Goal: Check status: Check status

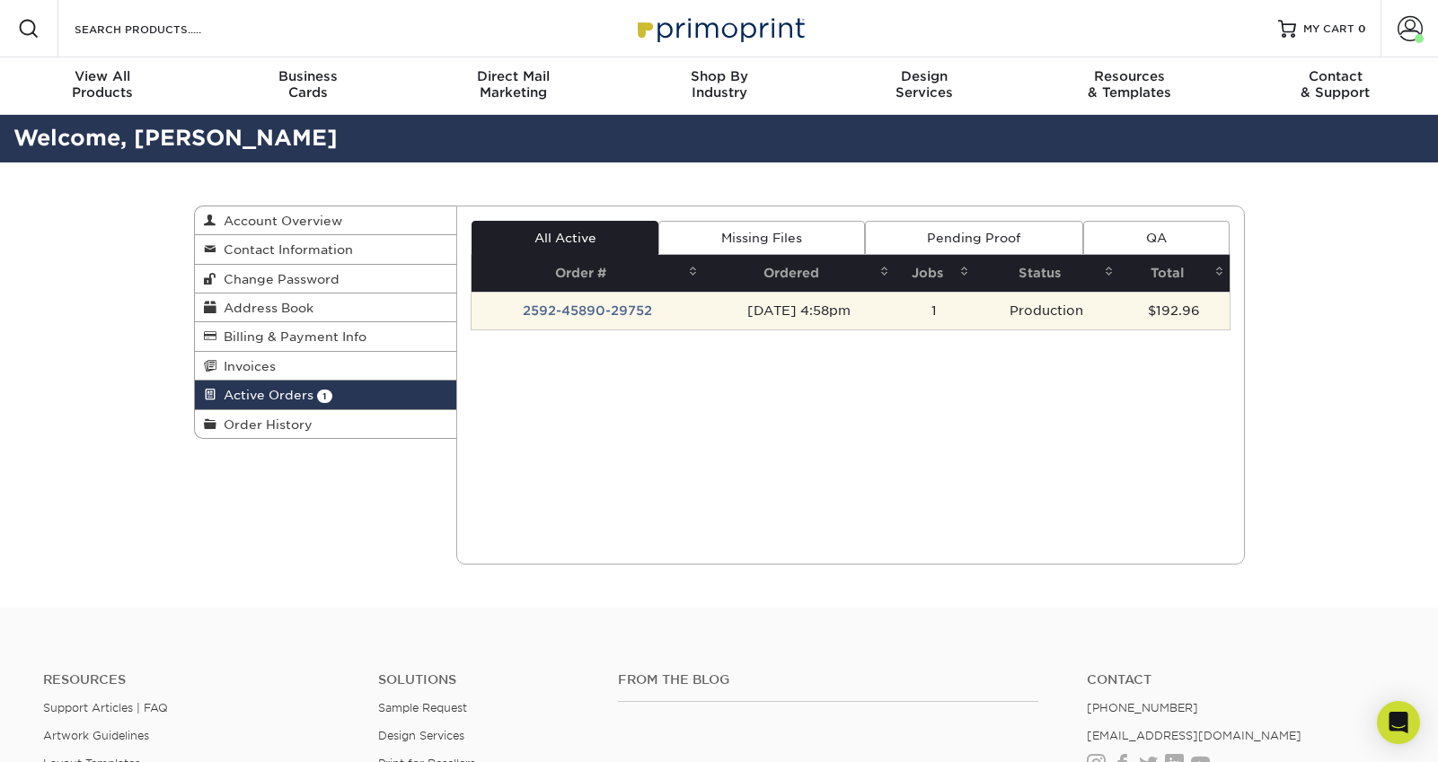
click at [580, 313] on td "2592-45890-29752" at bounding box center [588, 311] width 232 height 38
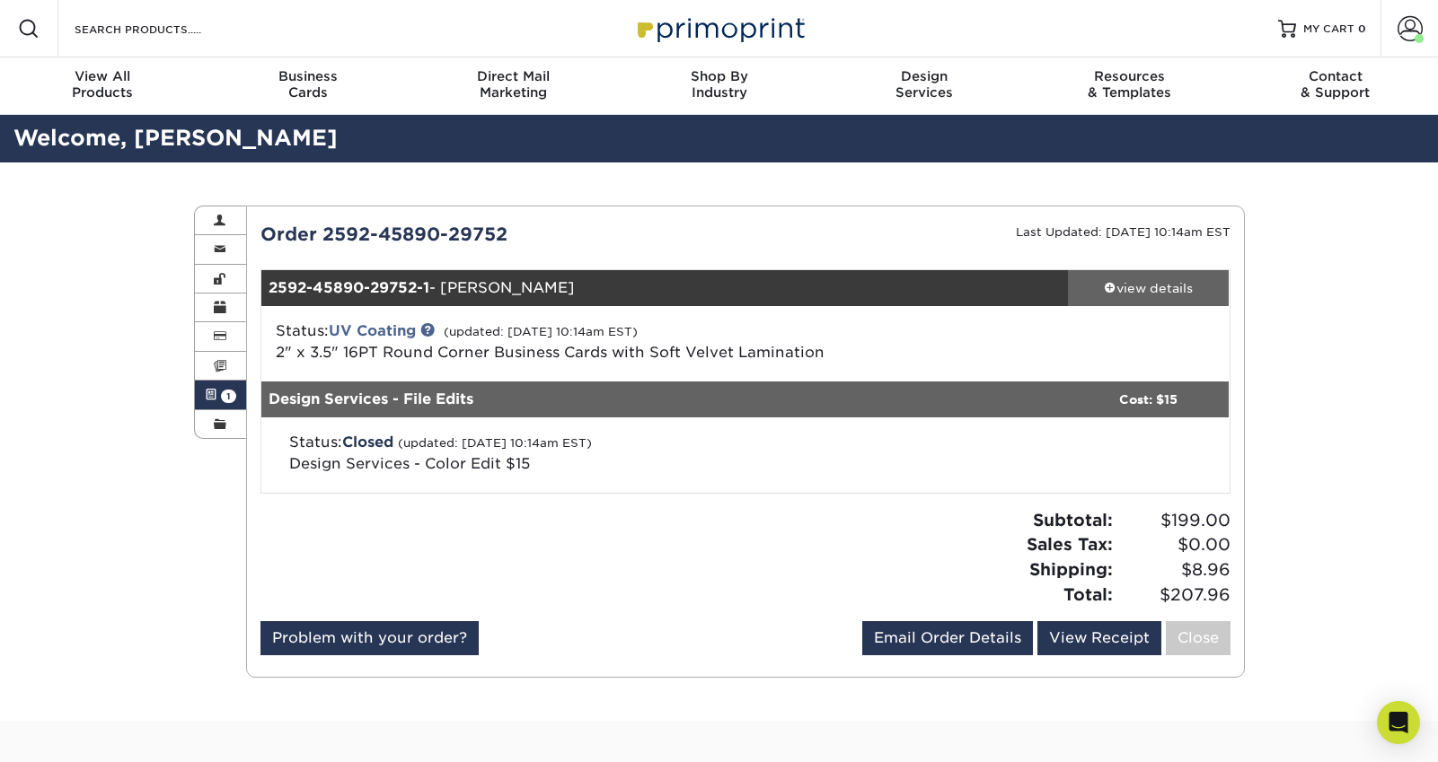
click at [1124, 295] on div "view details" at bounding box center [1149, 288] width 162 height 18
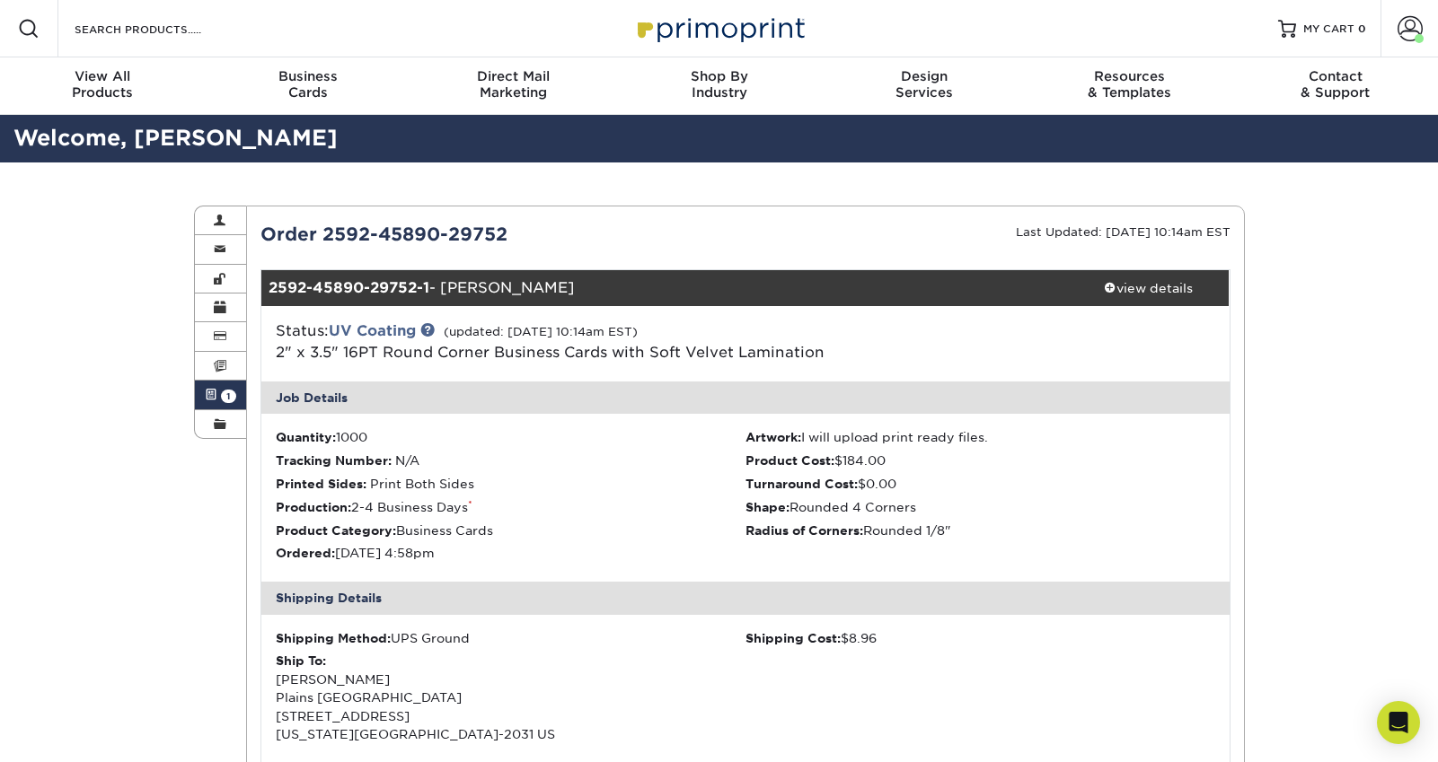
scroll to position [1, 0]
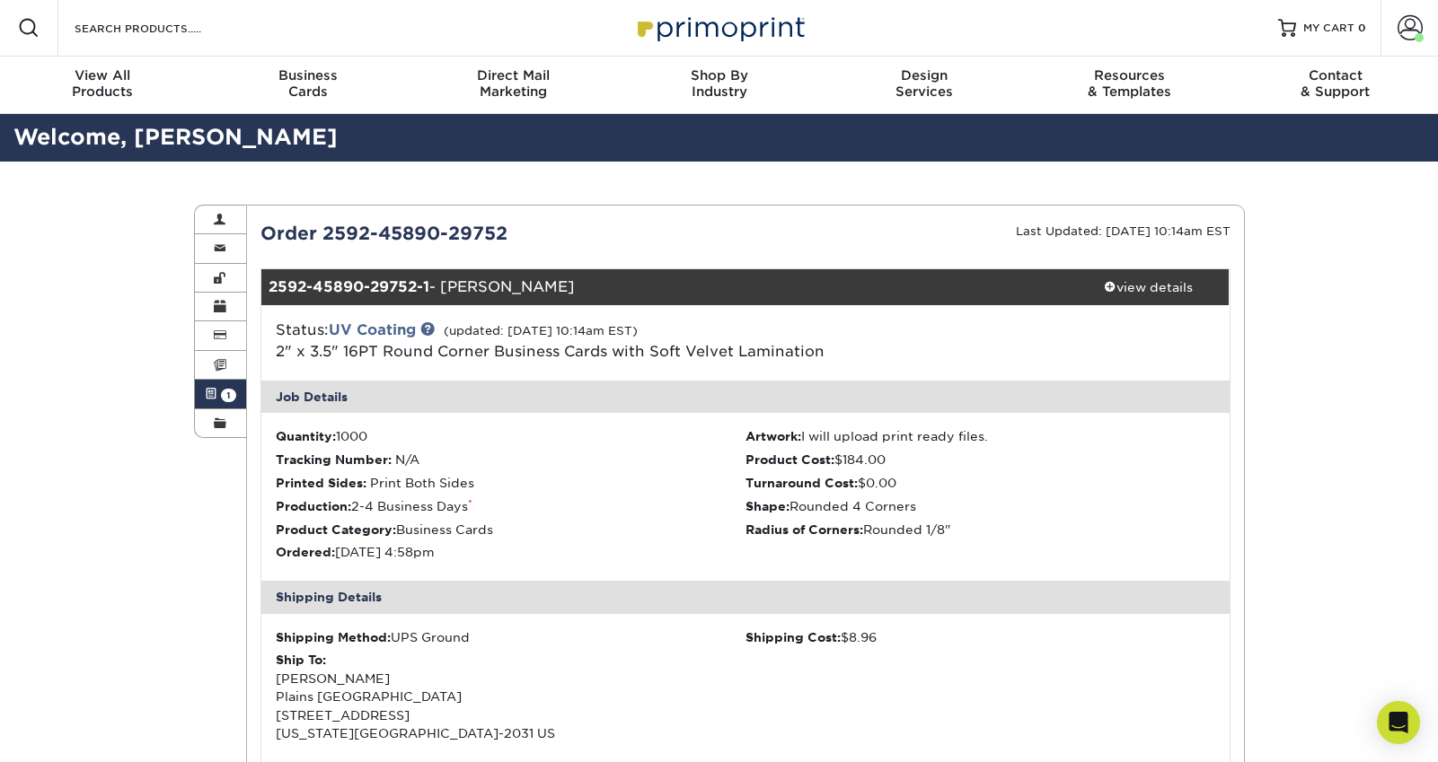
click at [218, 399] on link "Active Orders 1" at bounding box center [221, 394] width 52 height 29
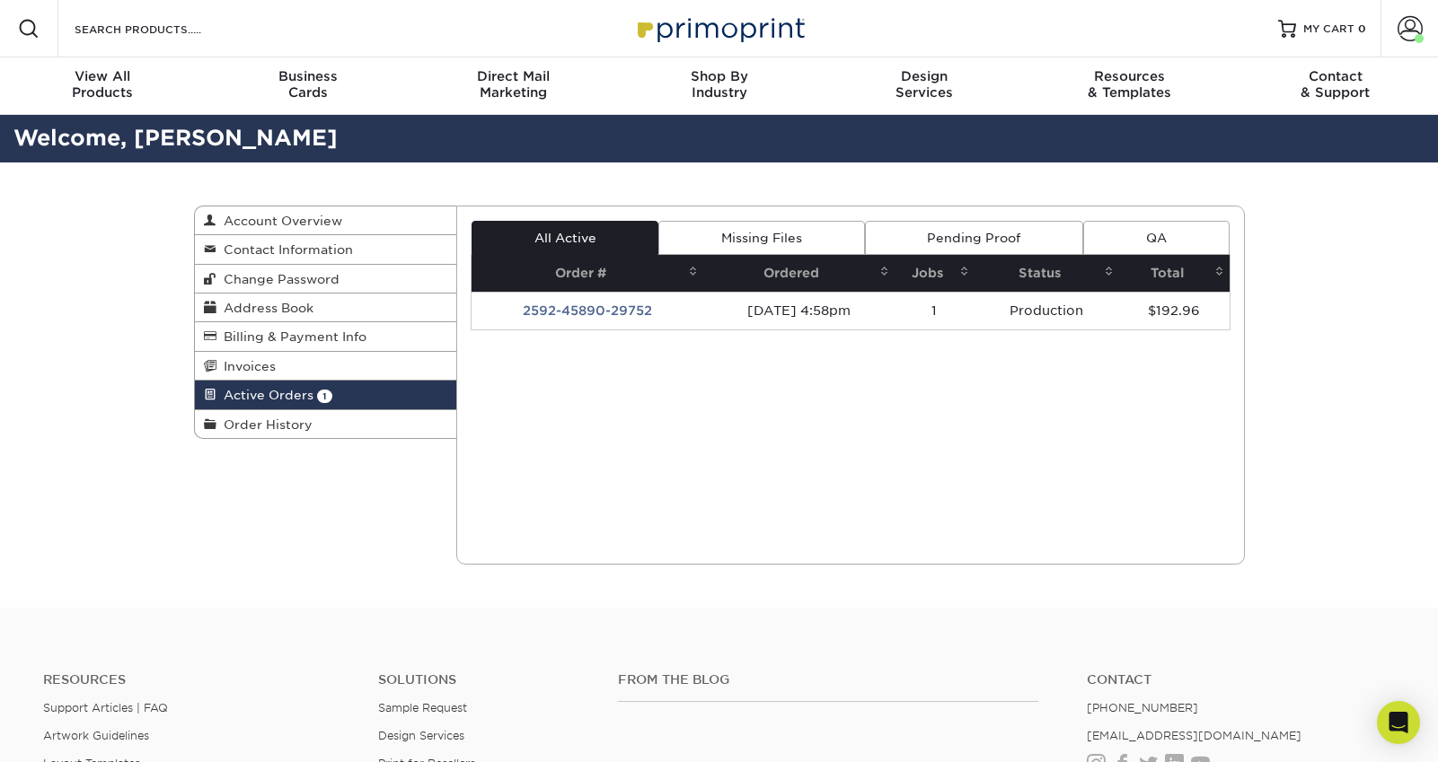
click at [602, 307] on td "2592-45890-29752" at bounding box center [588, 311] width 232 height 38
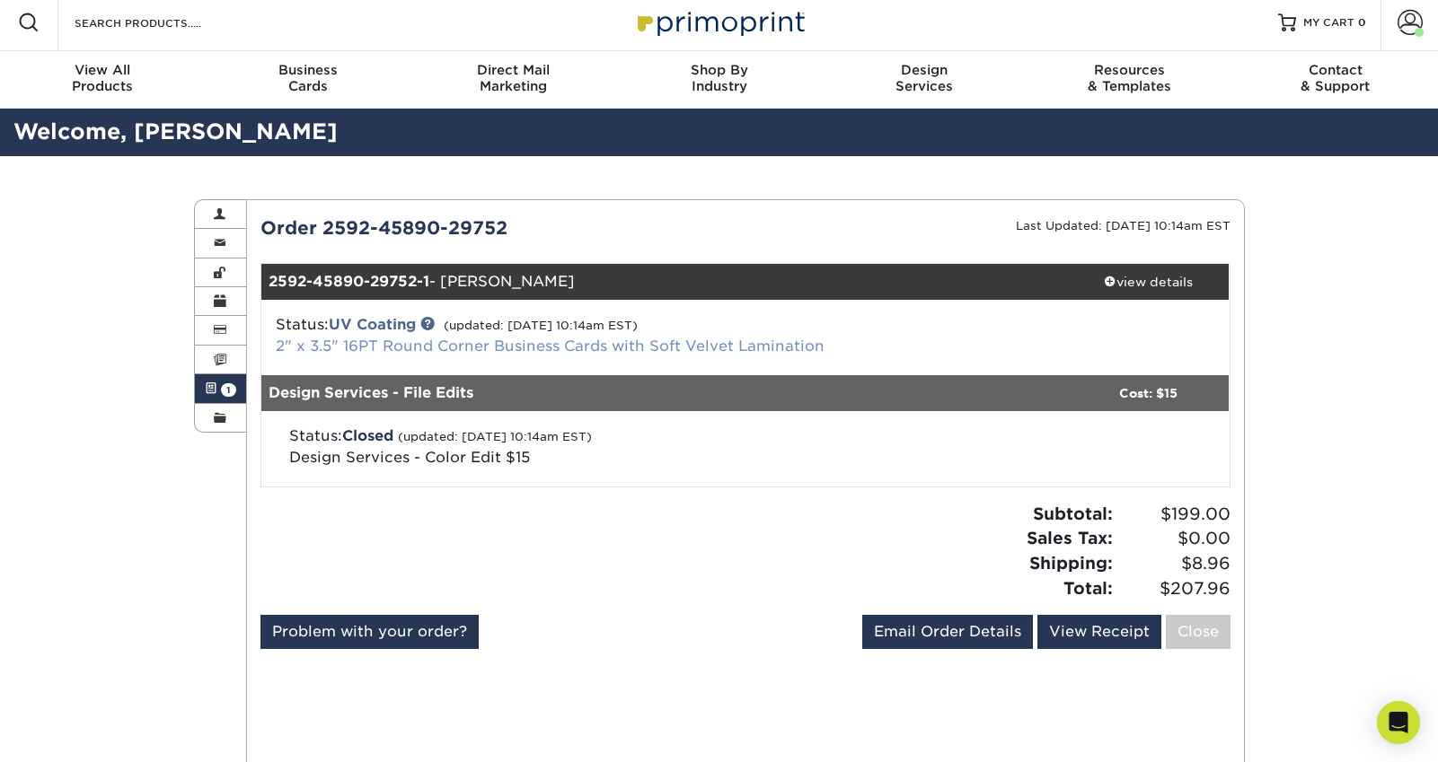
scroll to position [8, 0]
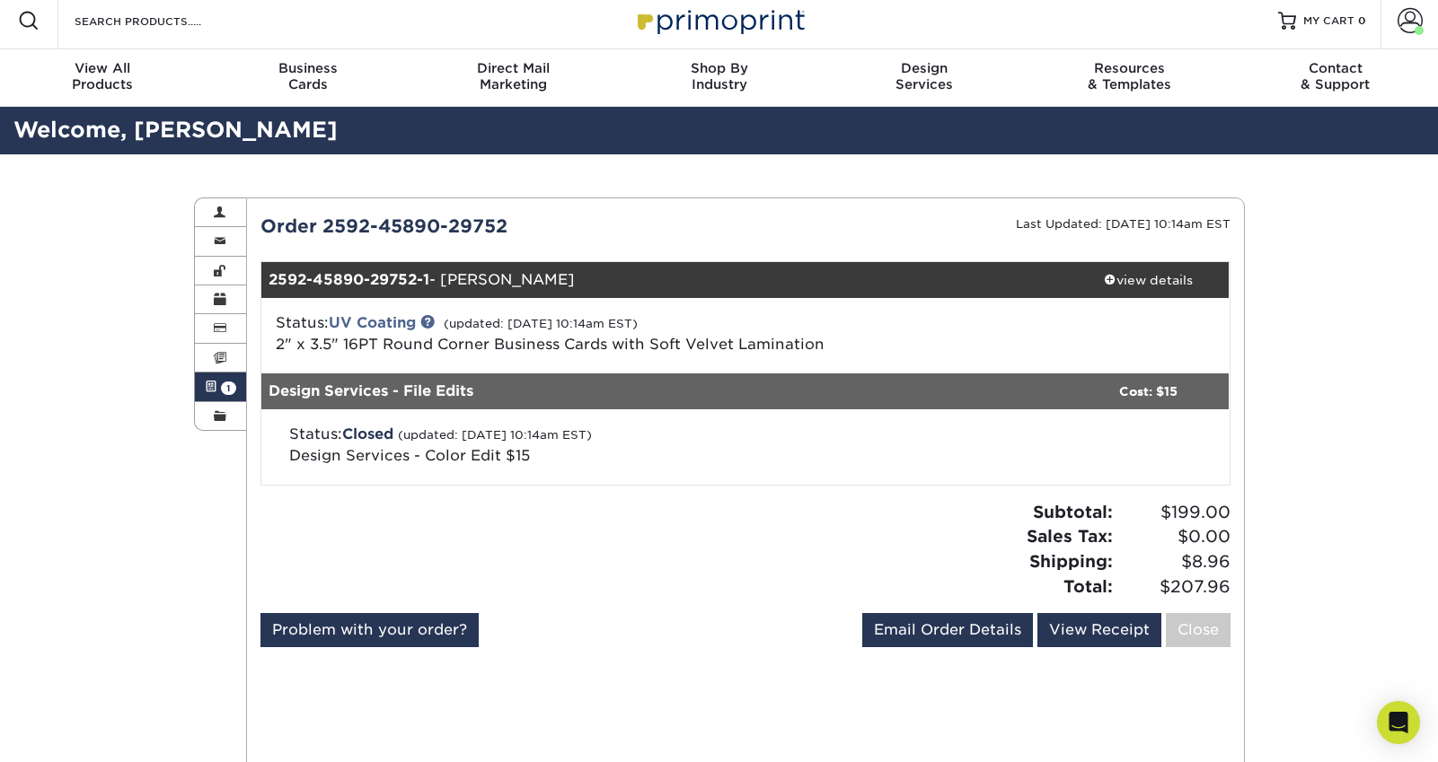
click at [374, 224] on div "Order 2592-45890-29752" at bounding box center [496, 226] width 498 height 27
click at [214, 389] on span at bounding box center [211, 387] width 13 height 14
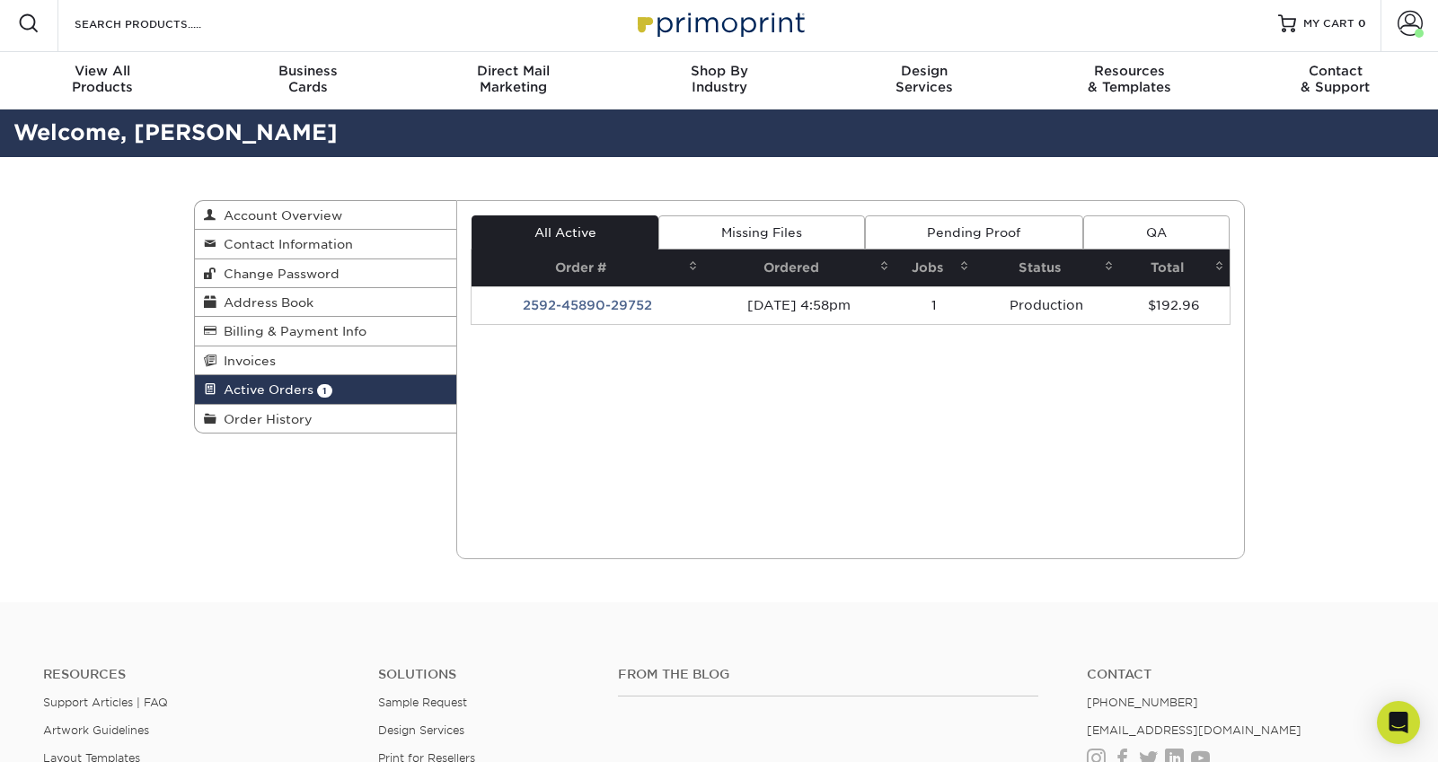
scroll to position [0, 0]
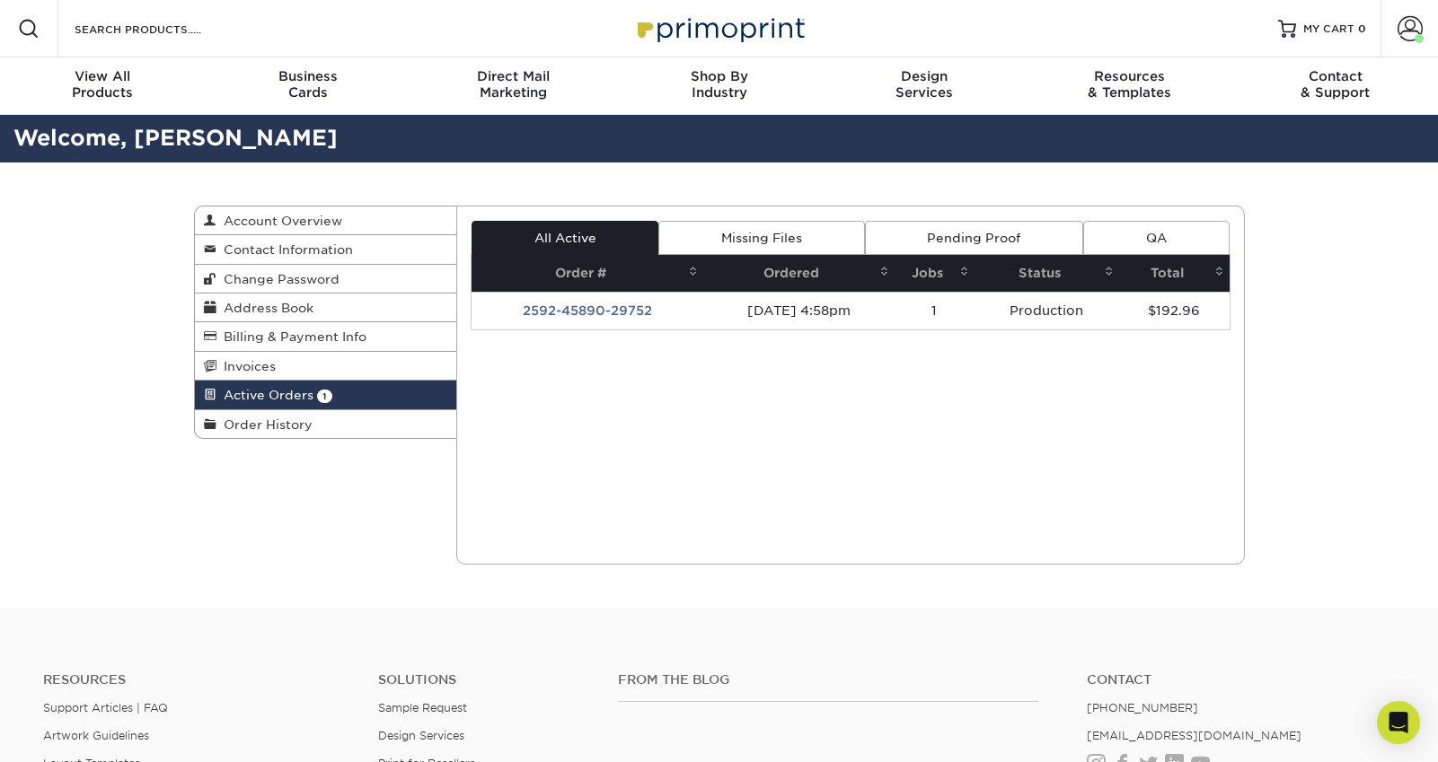
click at [949, 231] on link "Pending Proof" at bounding box center [974, 238] width 218 height 34
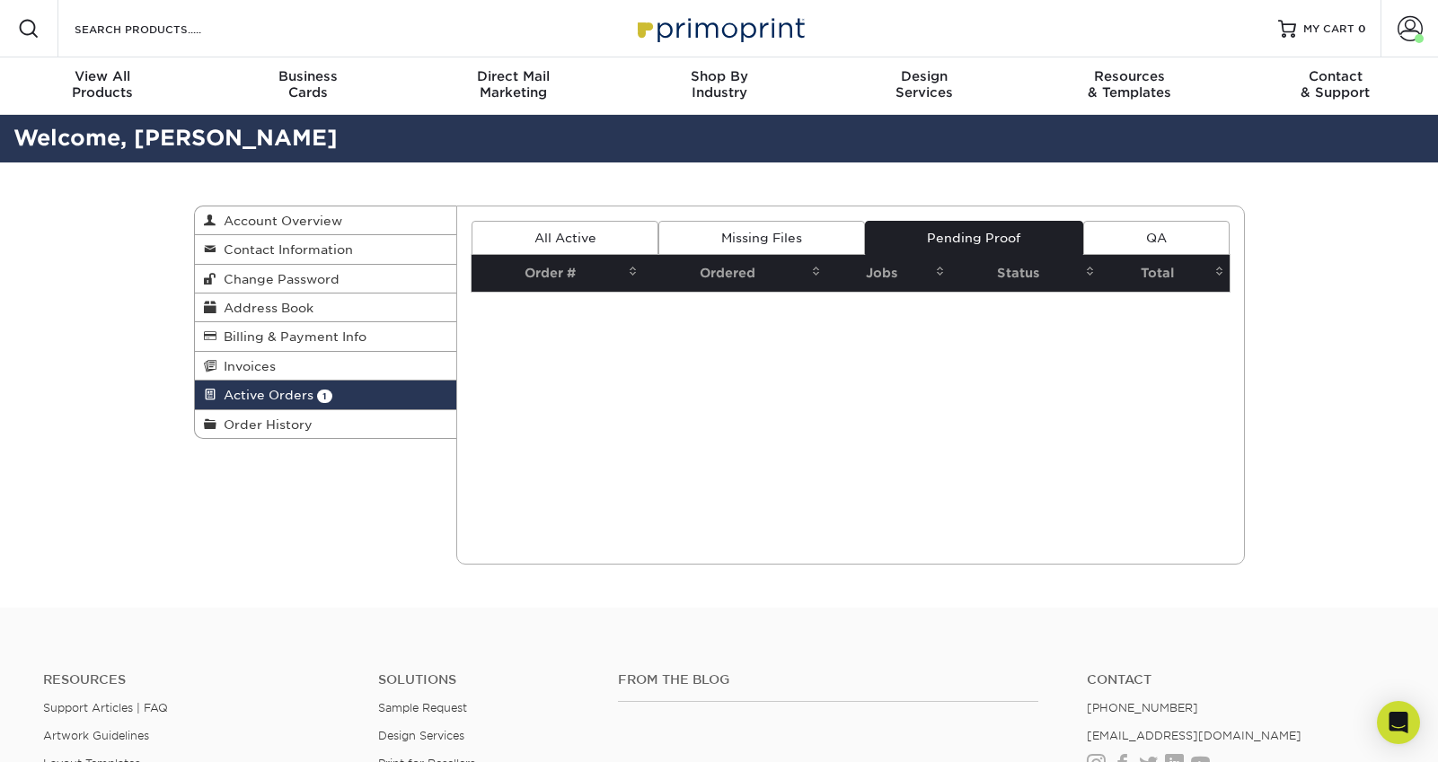
scroll to position [1, 0]
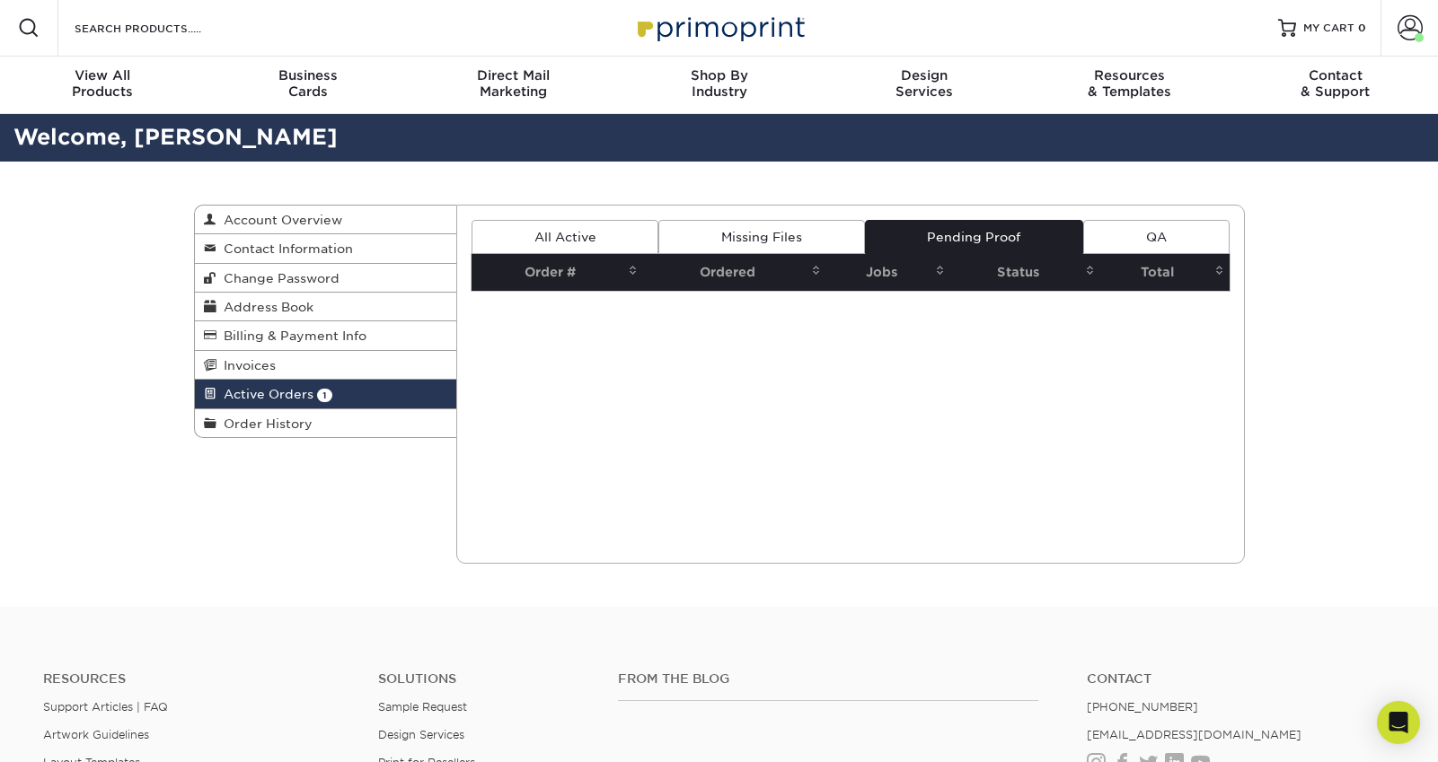
click at [800, 243] on link "Missing Files" at bounding box center [761, 237] width 206 height 34
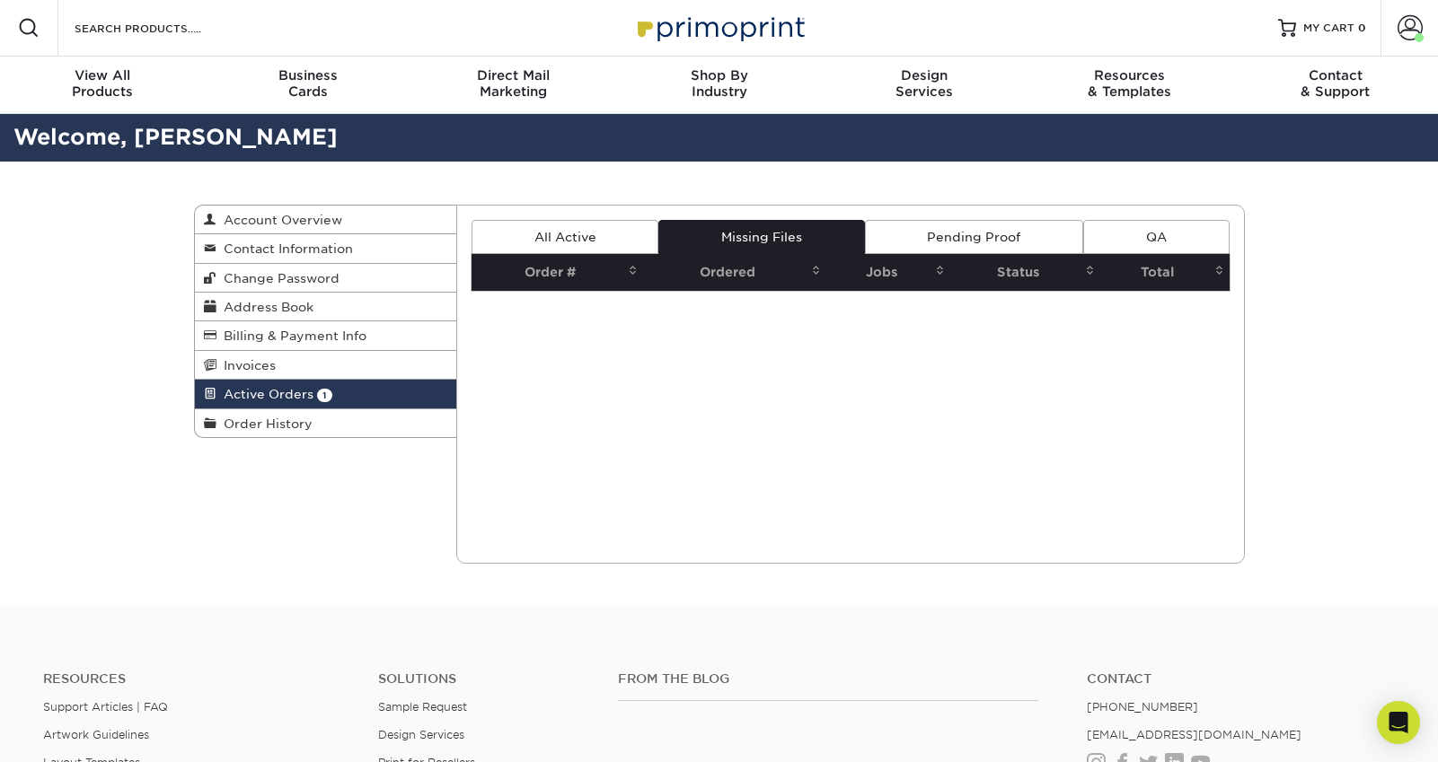
click at [562, 237] on link "All Active" at bounding box center [565, 237] width 187 height 34
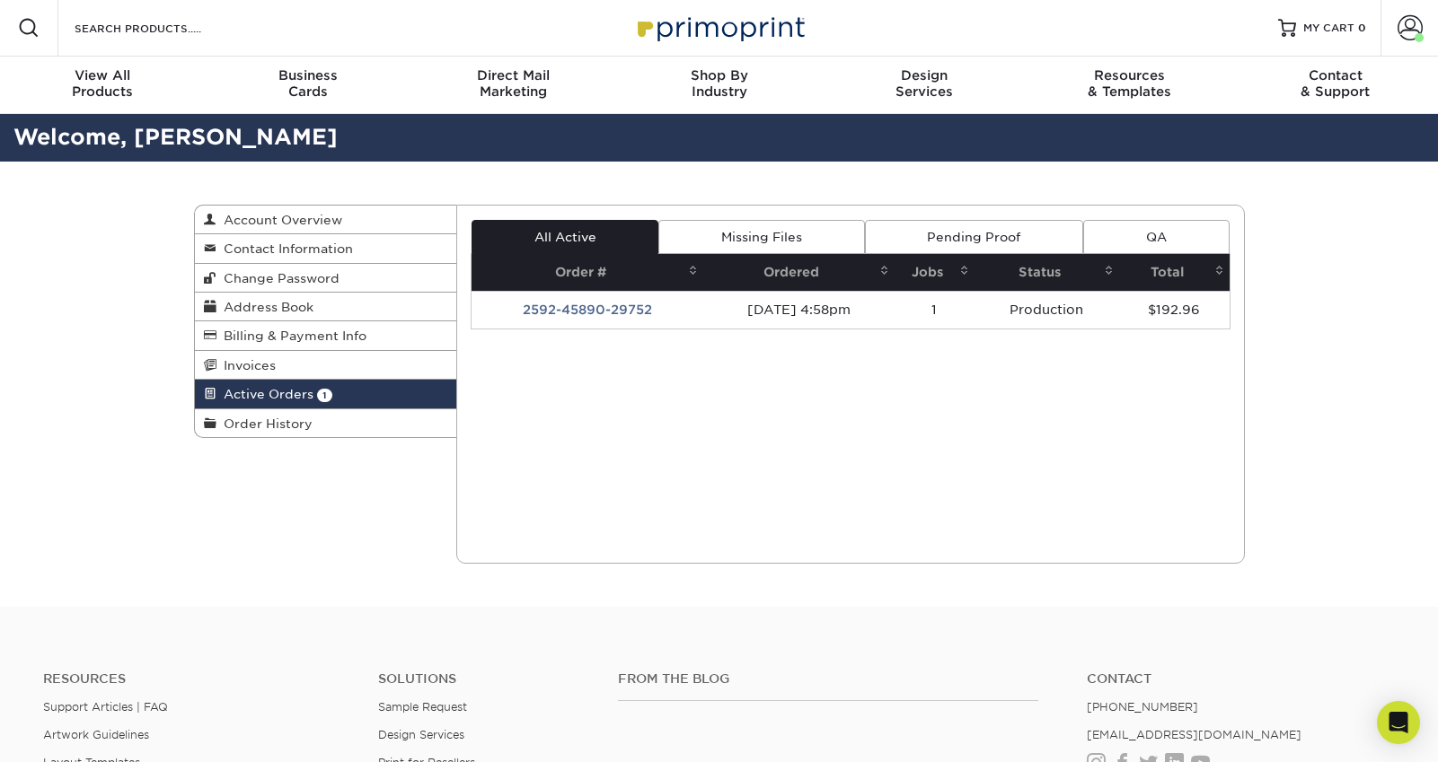
click at [1184, 234] on link "QA" at bounding box center [1155, 237] width 145 height 34
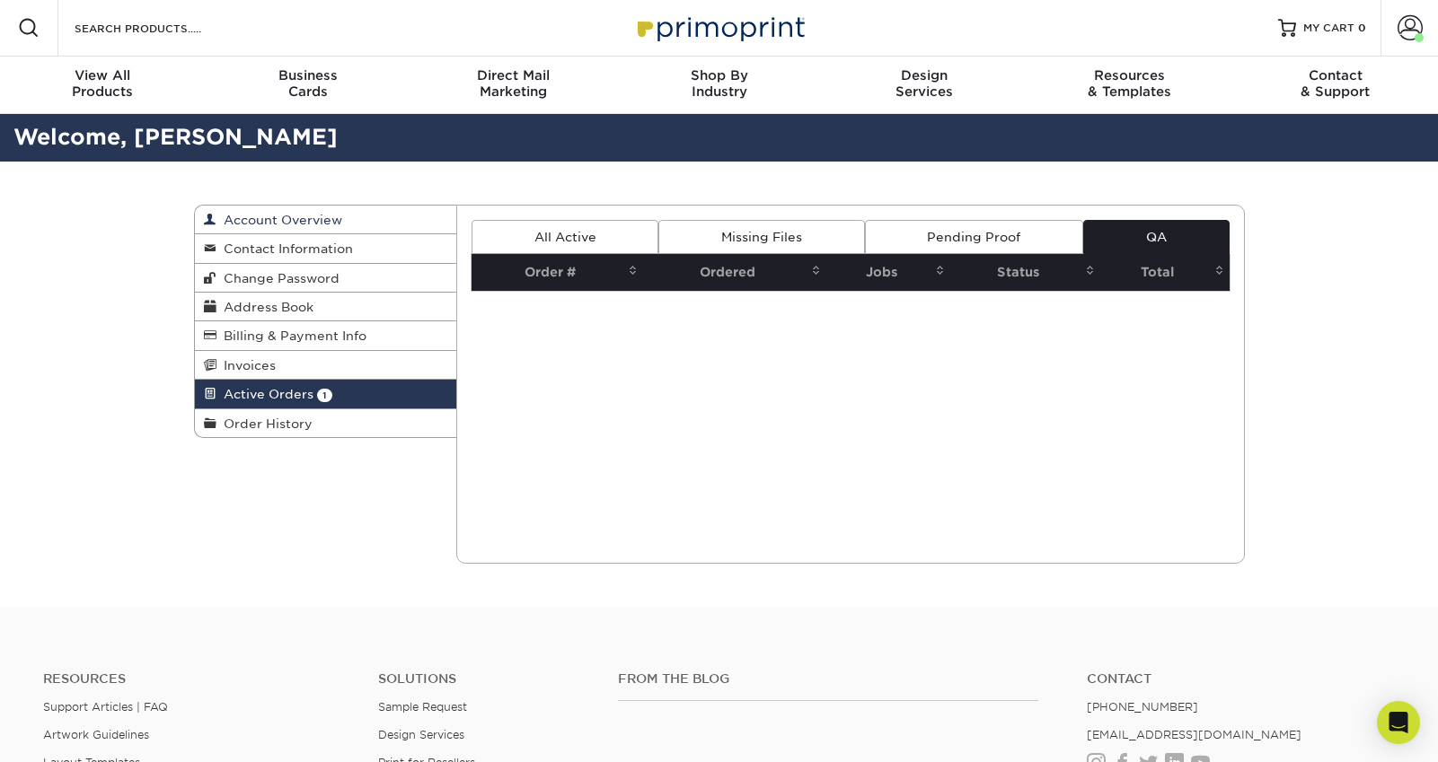
click at [248, 225] on span "Account Overview" at bounding box center [279, 220] width 126 height 14
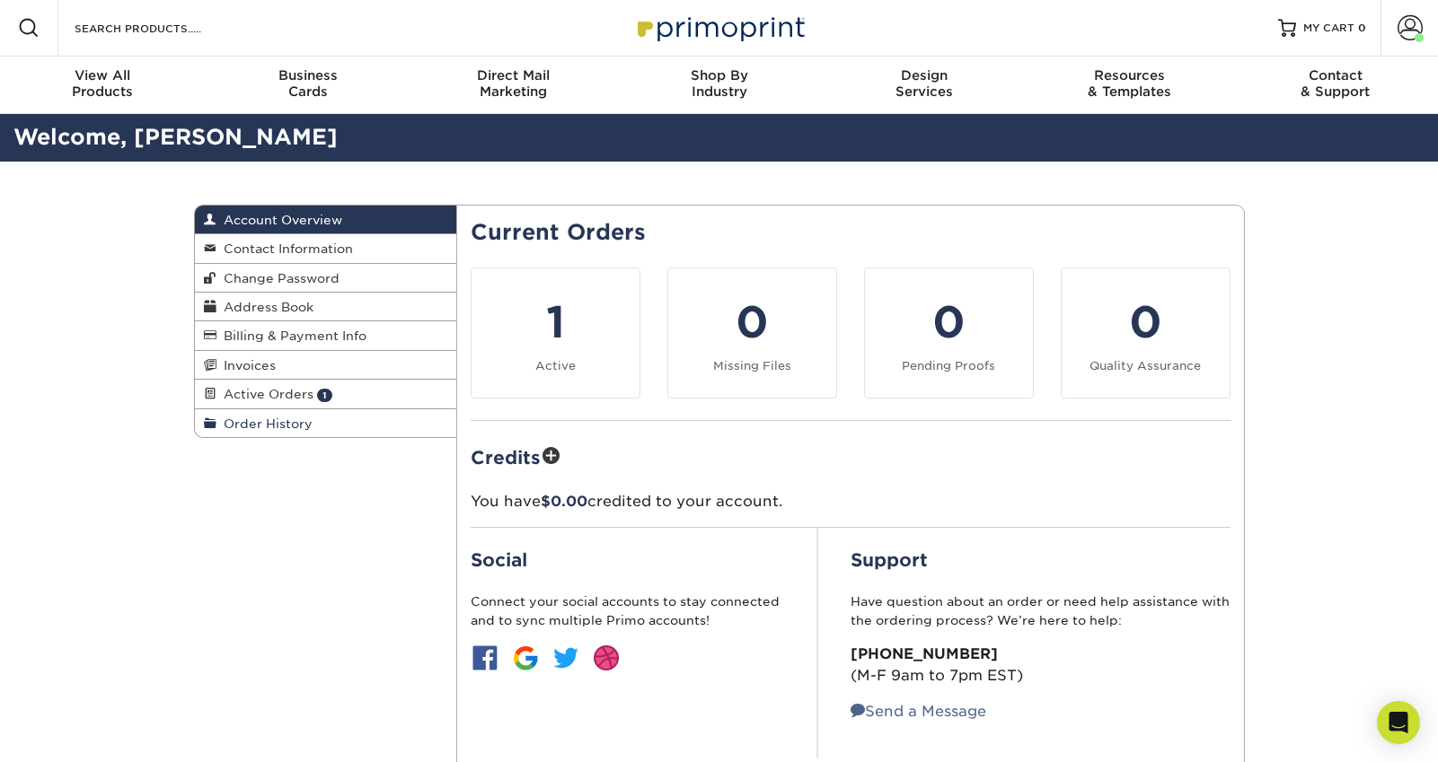
click at [268, 430] on span "Order History" at bounding box center [264, 424] width 96 height 14
